Goal: Task Accomplishment & Management: Manage account settings

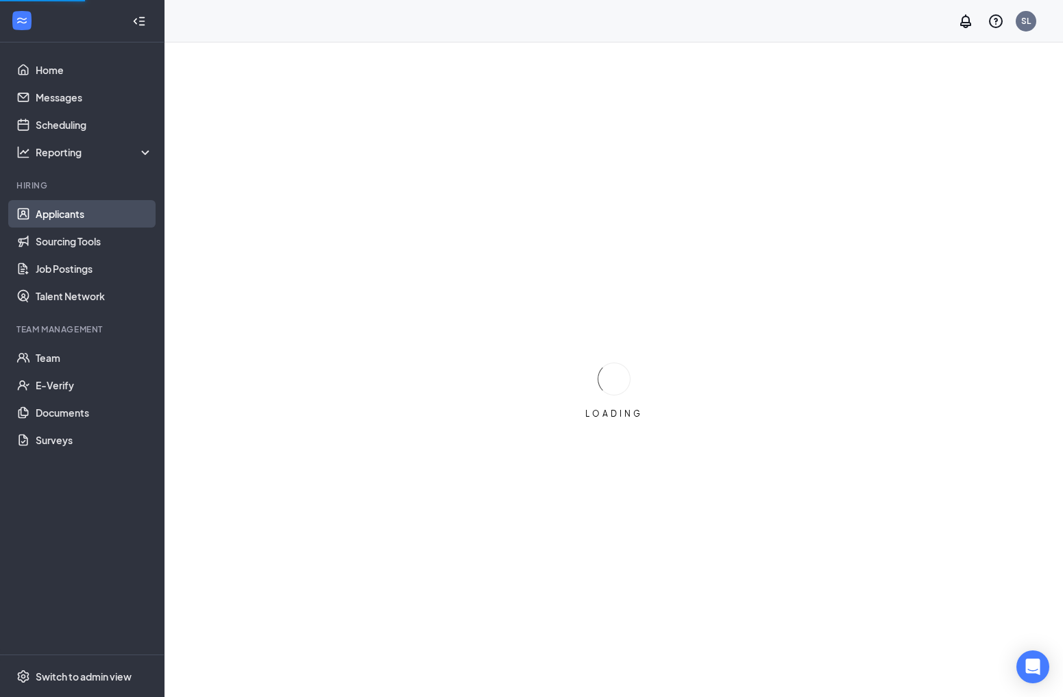
click at [63, 218] on link "Applicants" at bounding box center [94, 213] width 117 height 27
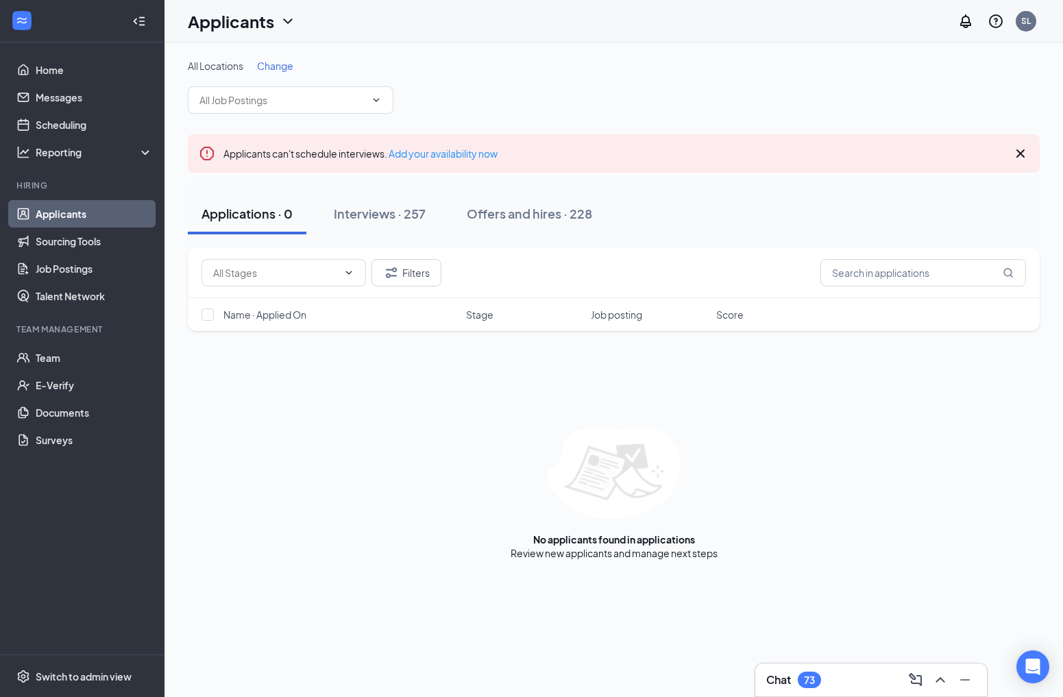
click at [284, 69] on span "Change" at bounding box center [275, 66] width 36 height 12
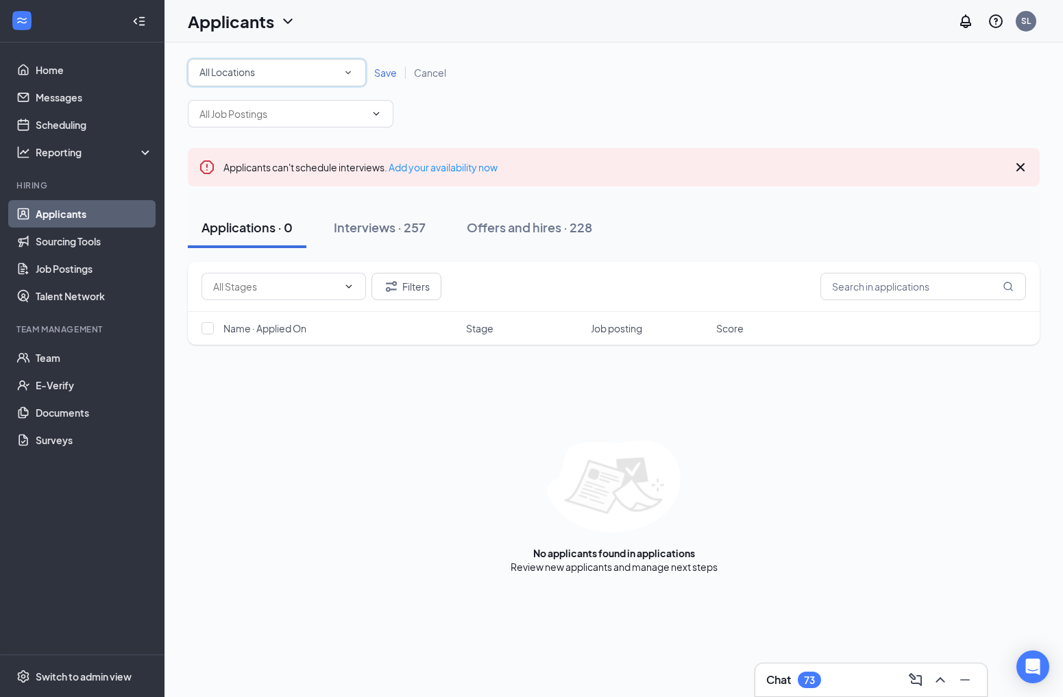
click at [276, 75] on div "All Locations" at bounding box center [276, 72] width 155 height 16
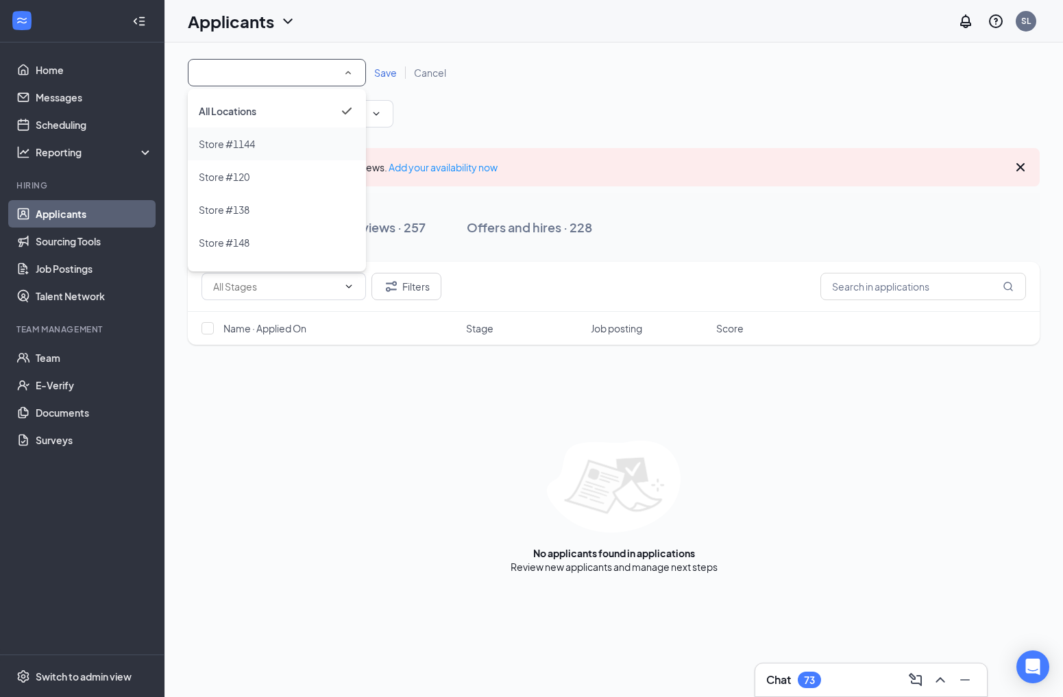
click at [247, 140] on span "Store #1144" at bounding box center [227, 144] width 56 height 12
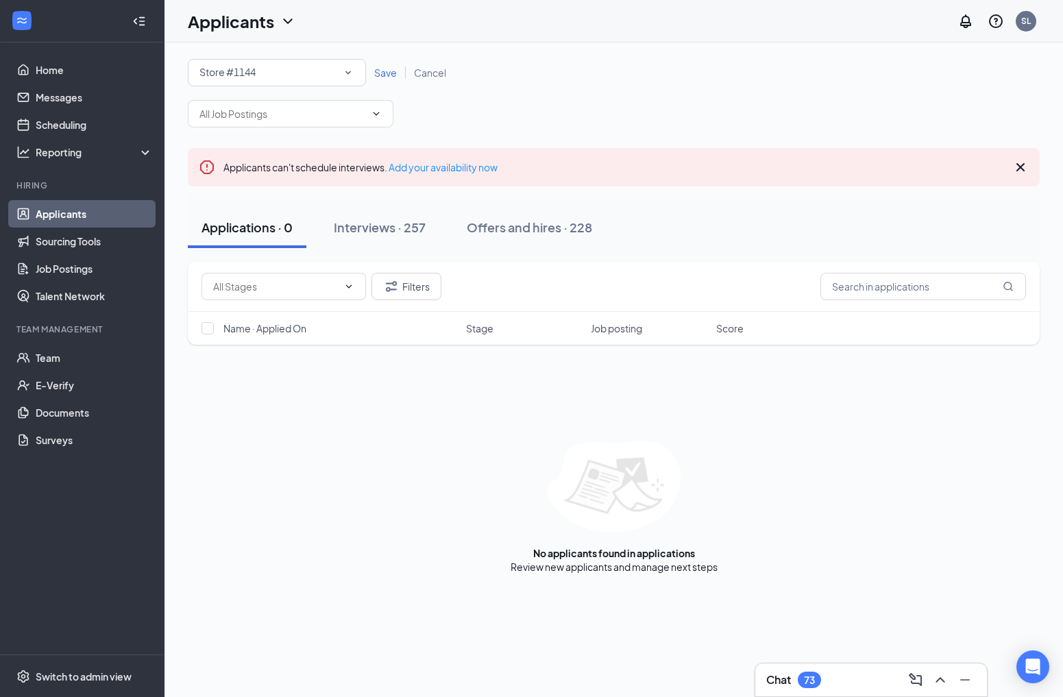
click at [332, 76] on div "Store #1144" at bounding box center [276, 72] width 155 height 16
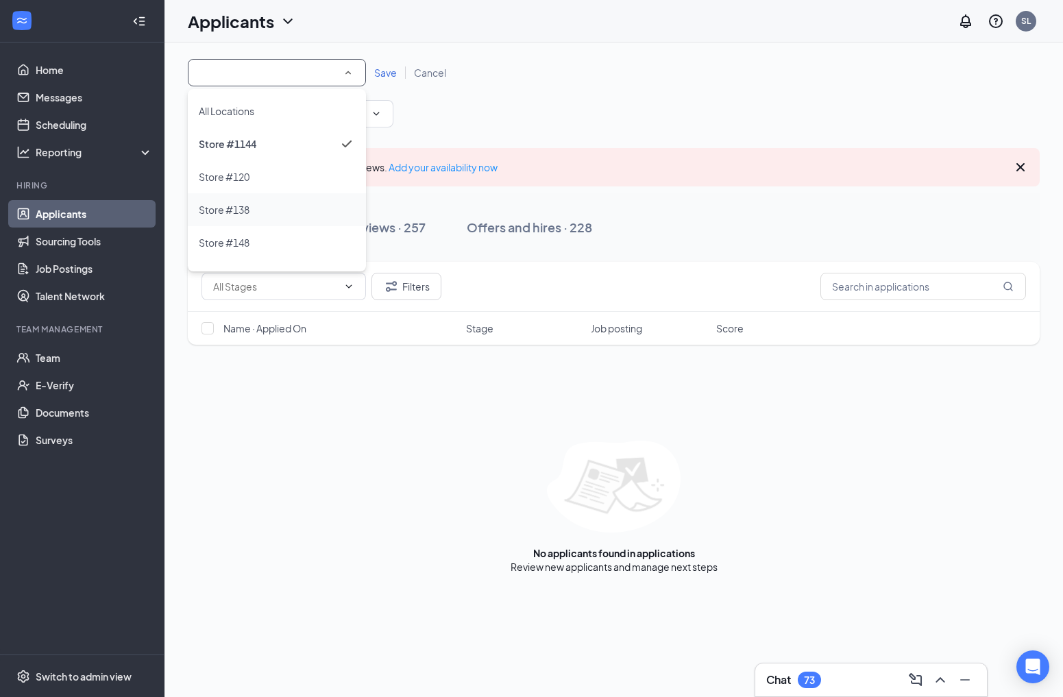
click at [244, 213] on span "Store #138" at bounding box center [224, 210] width 51 height 12
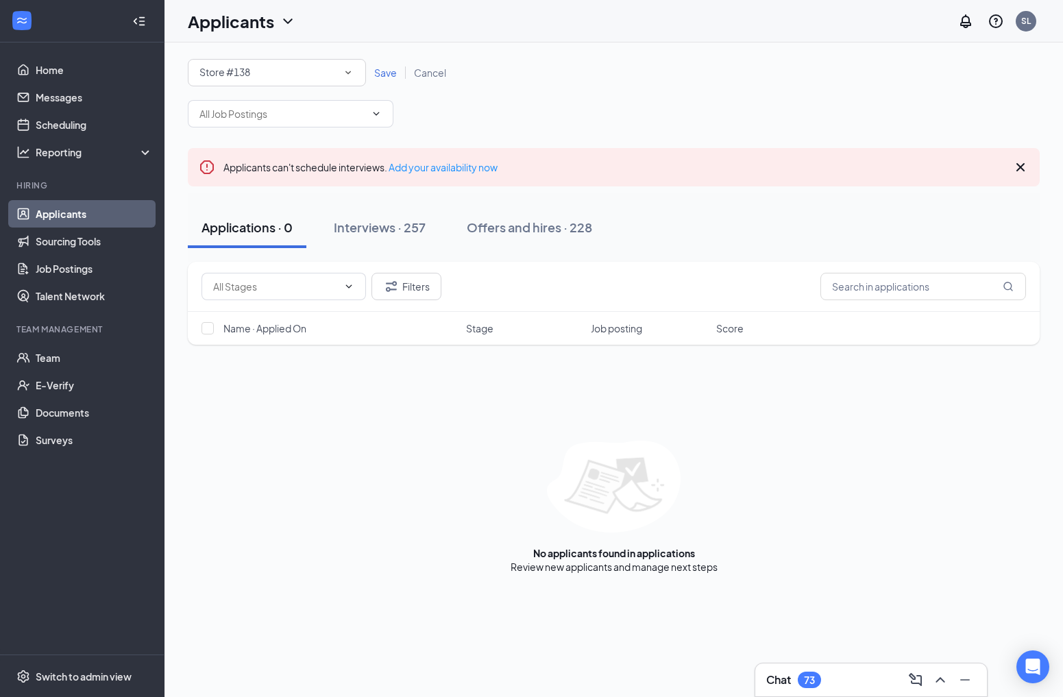
click at [385, 75] on span "Save" at bounding box center [385, 72] width 23 height 12
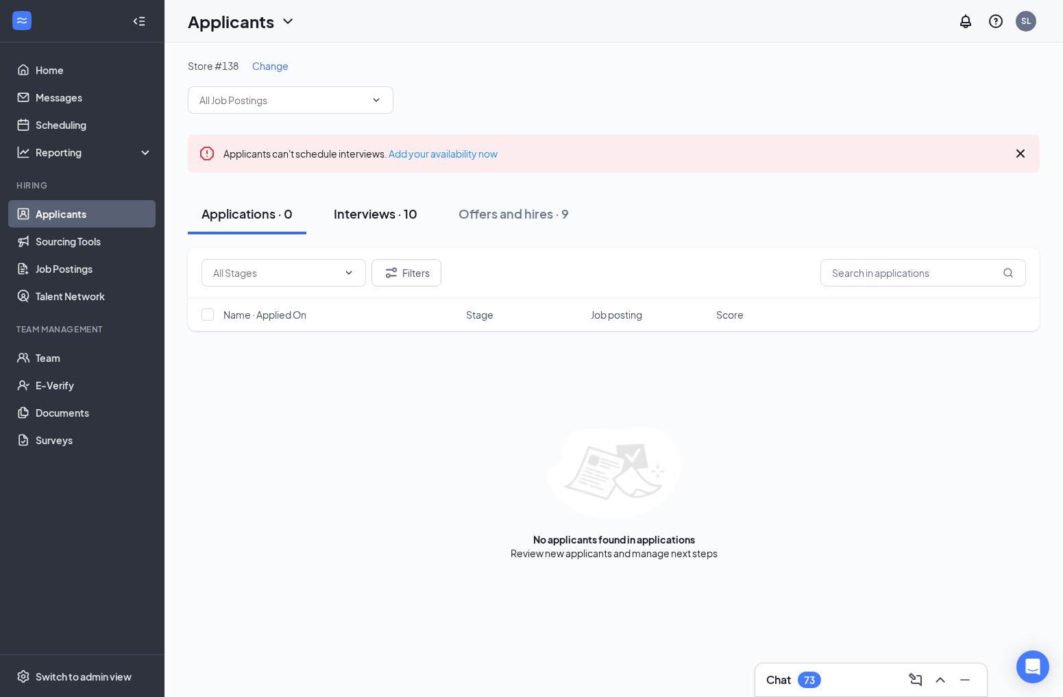
click at [356, 217] on div "Interviews · 10" at bounding box center [376, 213] width 84 height 17
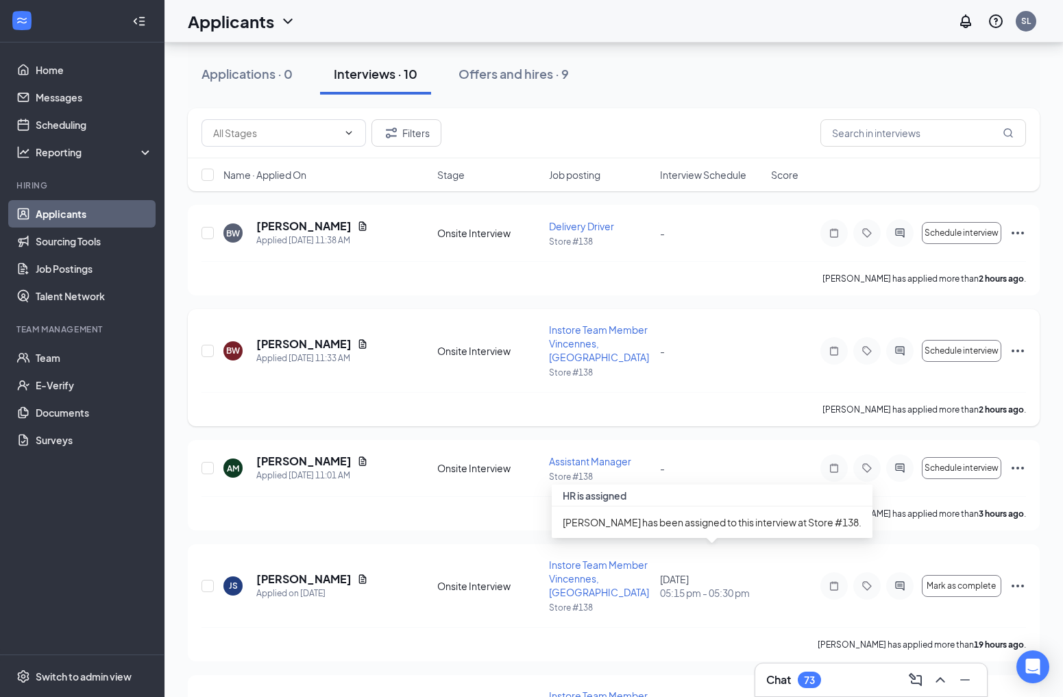
scroll to position [134, 0]
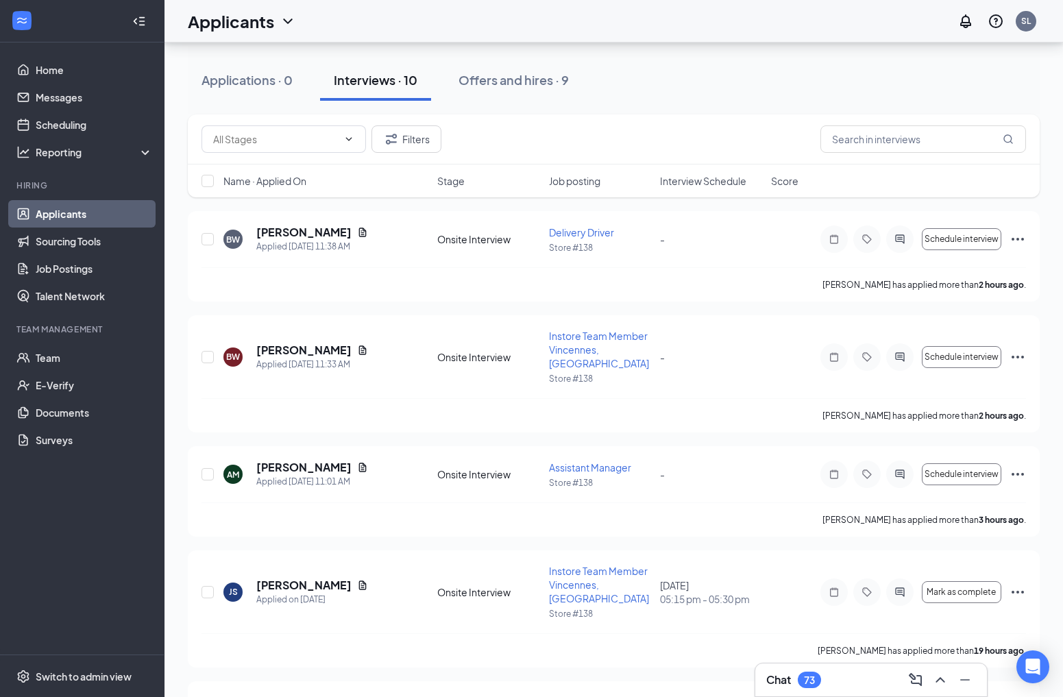
click at [798, 691] on div "Chat 73" at bounding box center [871, 679] width 232 height 33
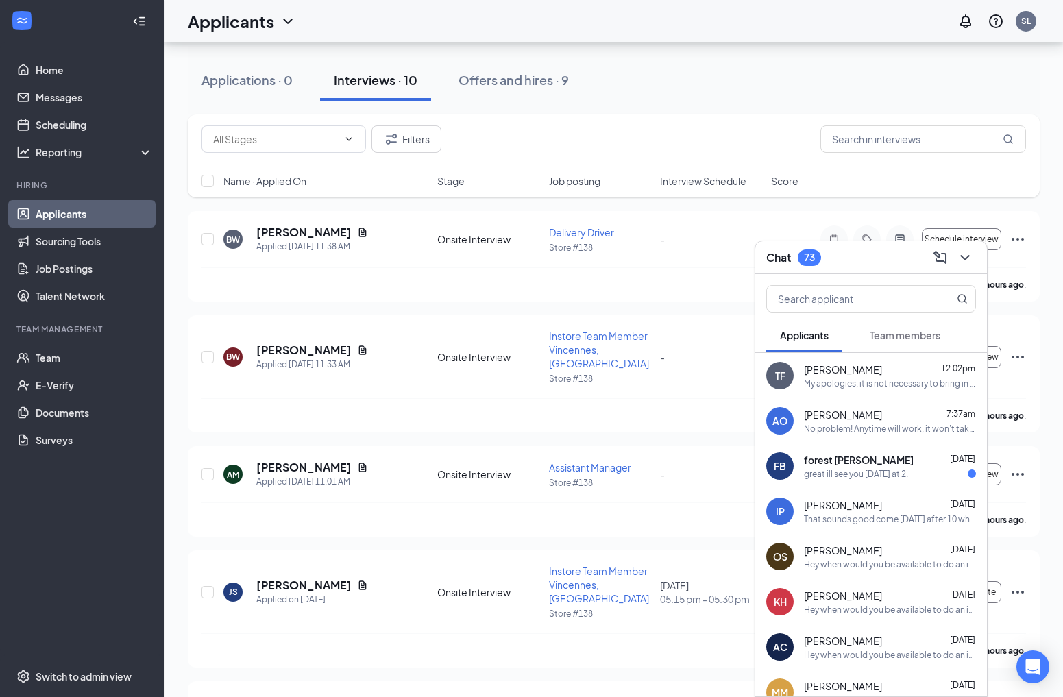
click at [898, 336] on span "Team members" at bounding box center [905, 335] width 71 height 12
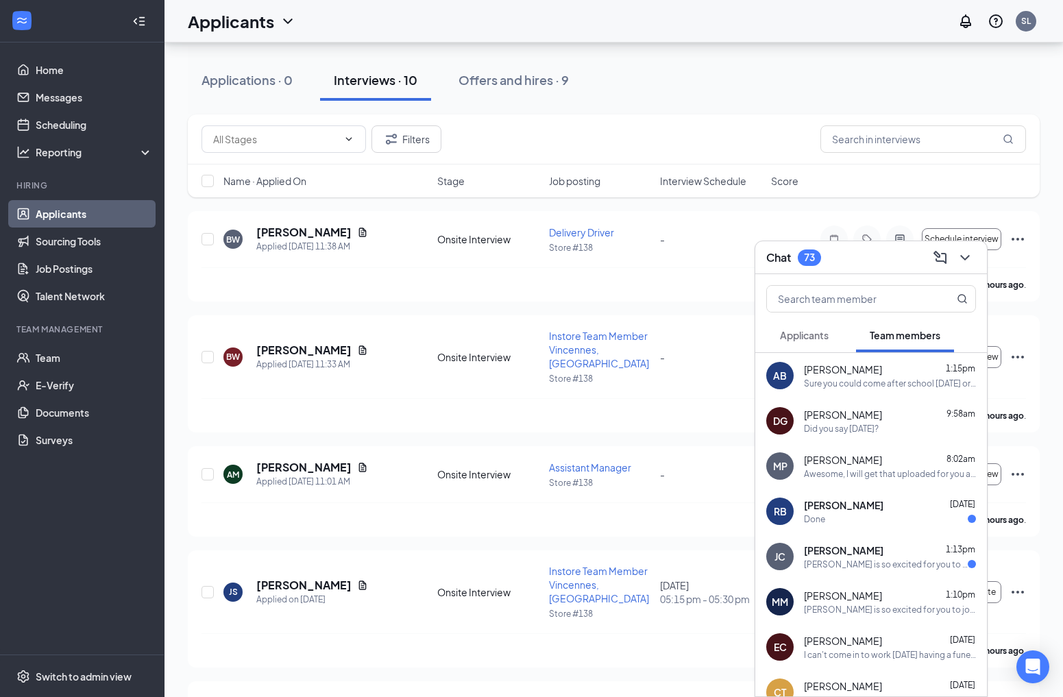
click at [965, 262] on icon "ChevronDown" at bounding box center [965, 257] width 16 height 16
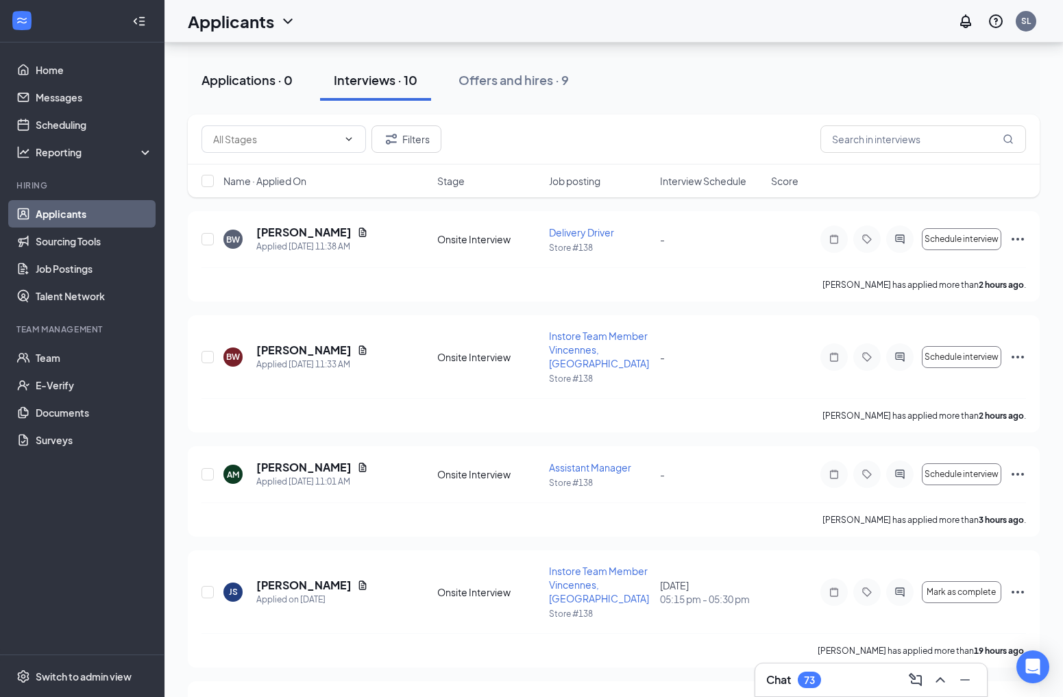
click at [270, 83] on div "Applications · 0" at bounding box center [246, 79] width 91 height 17
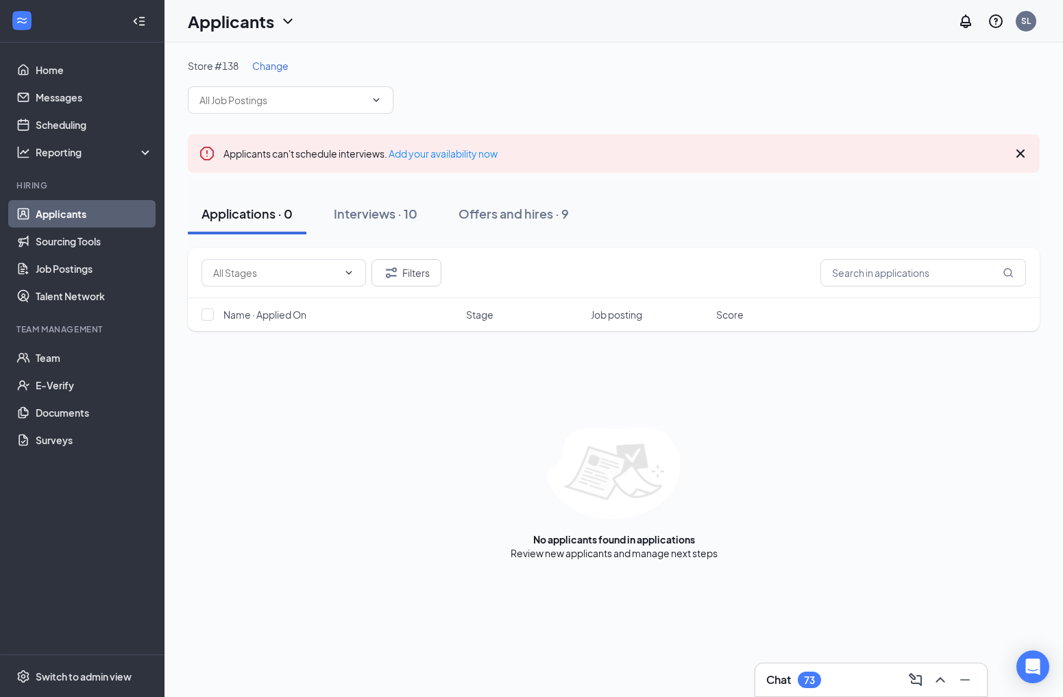
click at [284, 71] on span "Change" at bounding box center [270, 66] width 36 height 12
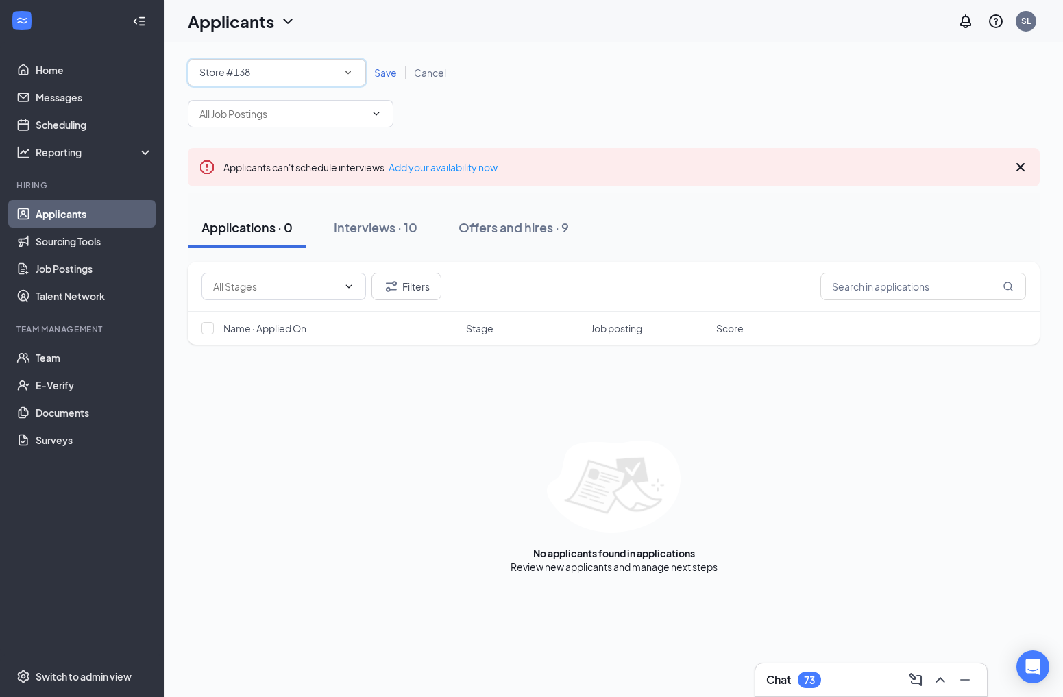
click at [284, 79] on div "Store #138" at bounding box center [276, 72] width 155 height 16
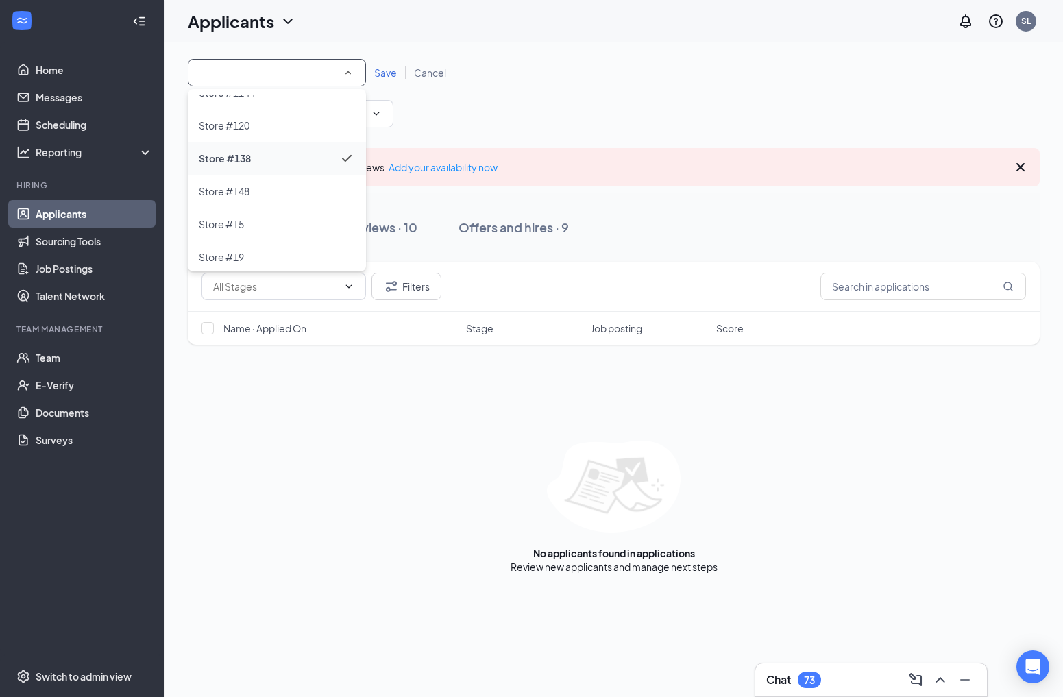
scroll to position [74, 0]
click at [263, 237] on div "Store #19" at bounding box center [277, 234] width 156 height 16
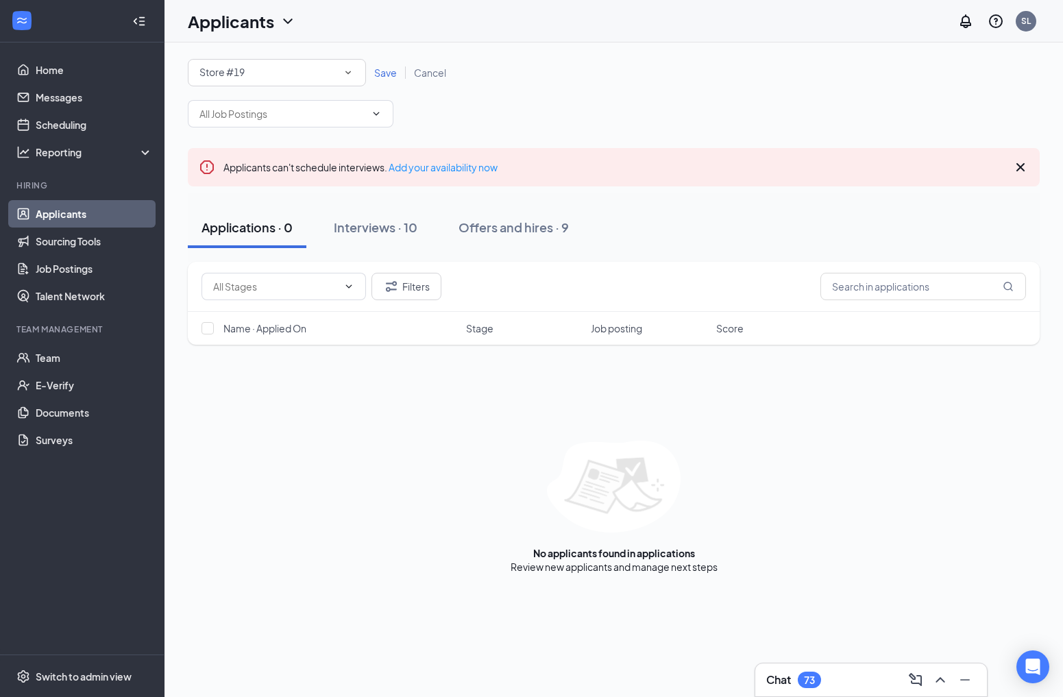
click at [389, 72] on span "Save" at bounding box center [385, 72] width 23 height 12
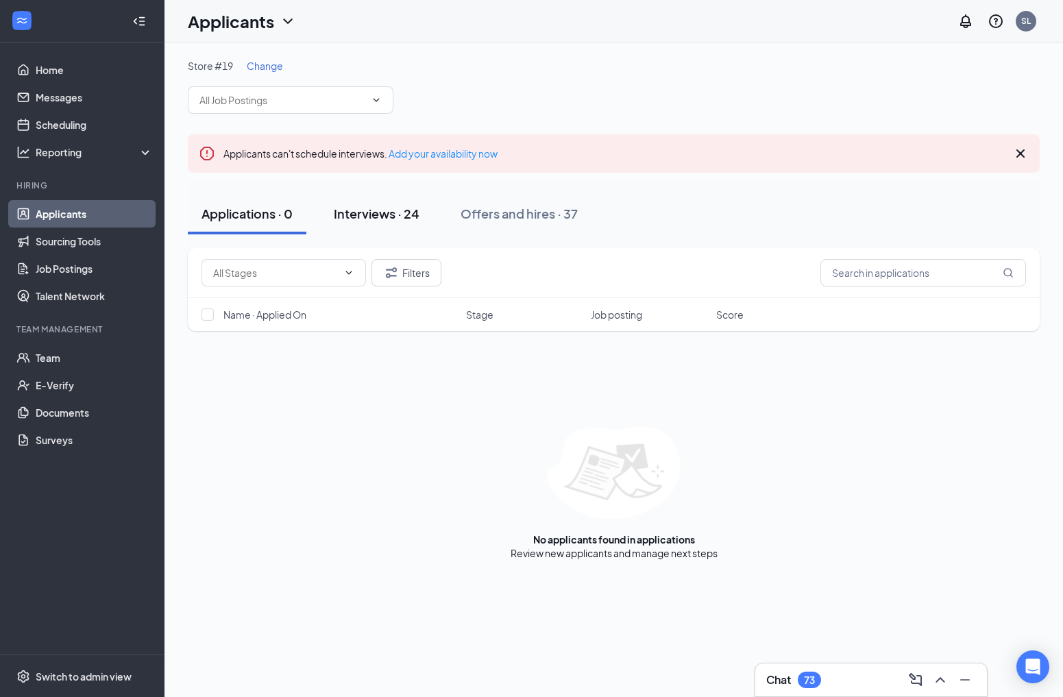
click at [394, 214] on div "Interviews · 24" at bounding box center [377, 213] width 86 height 17
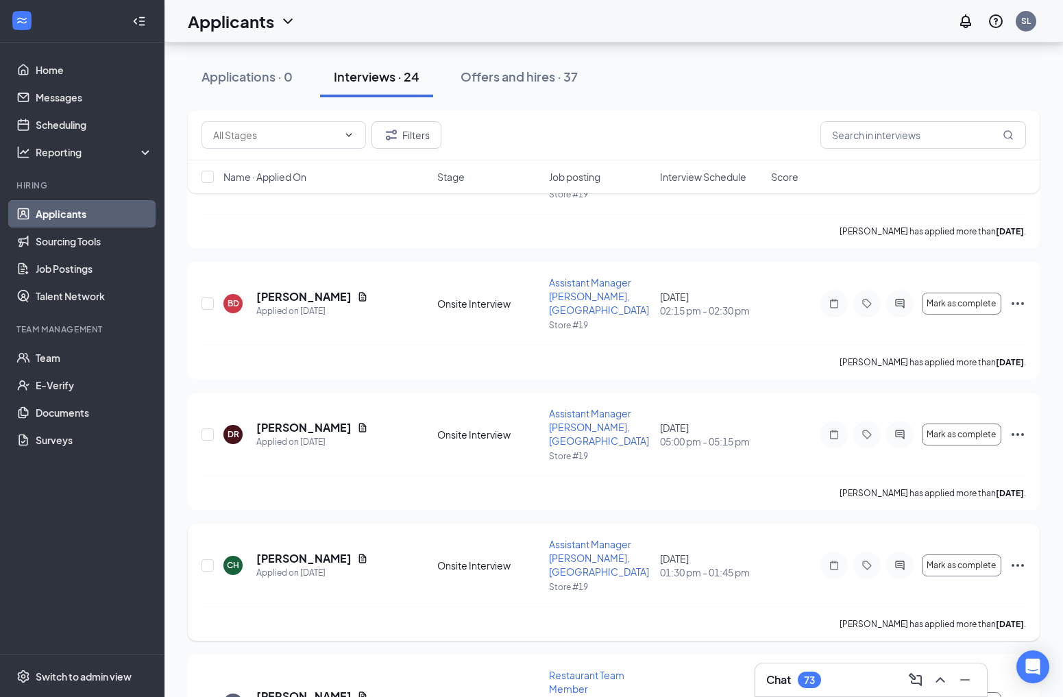
scroll to position [1159, 0]
